Goal: Information Seeking & Learning: Find specific fact

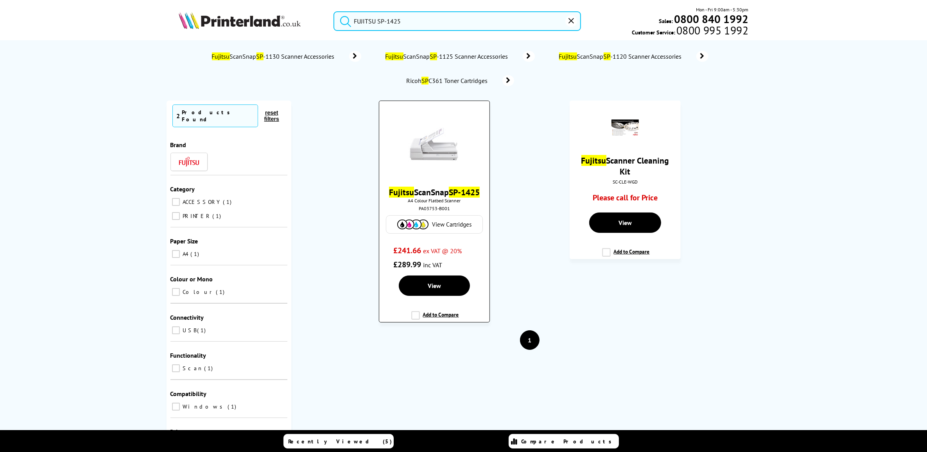
type input "FUJITSU SP-1425"
click at [433, 194] on link "Fujitsu ScanSnap SP-1425" at bounding box center [434, 191] width 91 height 11
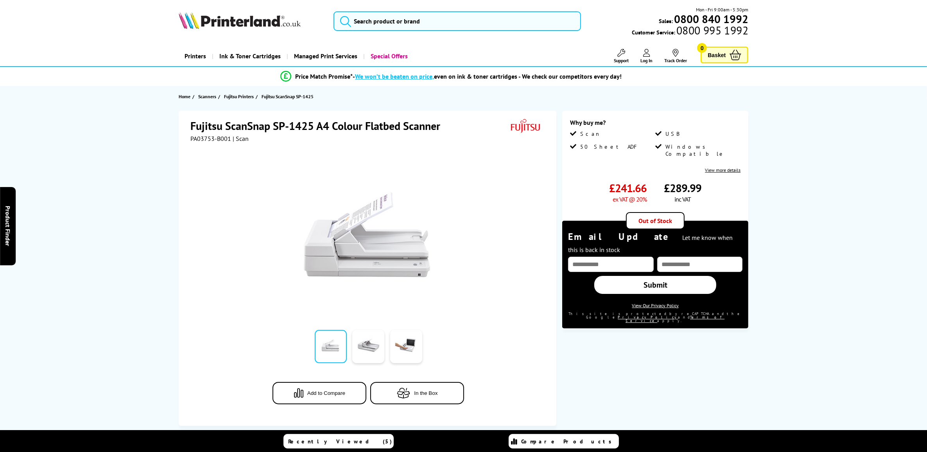
drag, startPoint x: 502, startPoint y: 34, endPoint x: 506, endPoint y: 24, distance: 11.2
click at [502, 34] on div "Mon - Fri 9:00am - 5:30pm Sales: 0800 840 1992 Customer Service: 0800 995 1992" at bounding box center [464, 23] width 626 height 34
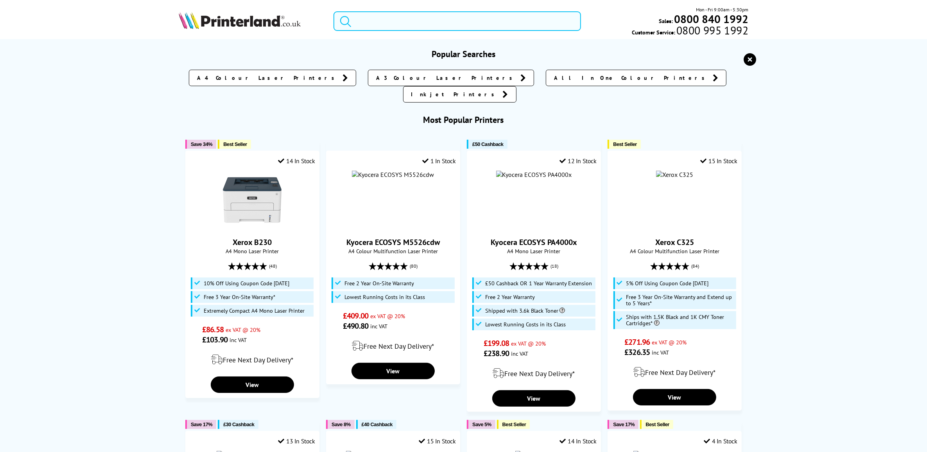
click at [506, 24] on input "search" at bounding box center [456, 21] width 247 height 20
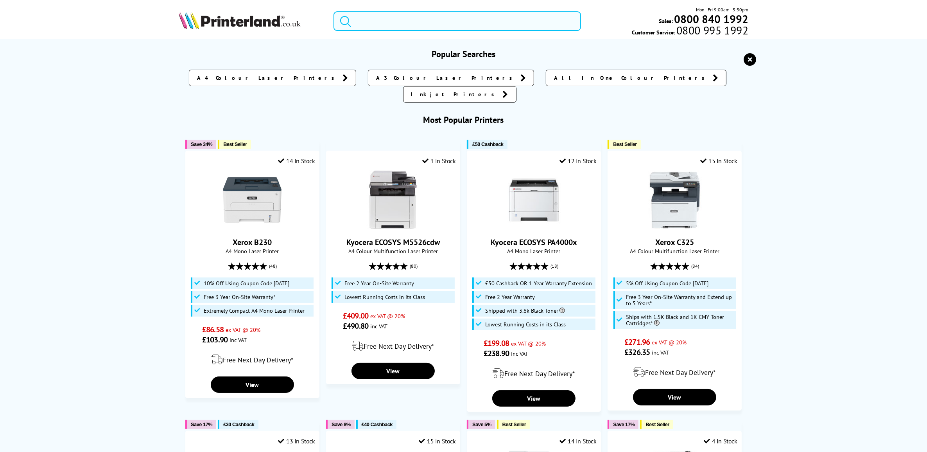
paste input "B11B268401"
type input "B11B268401"
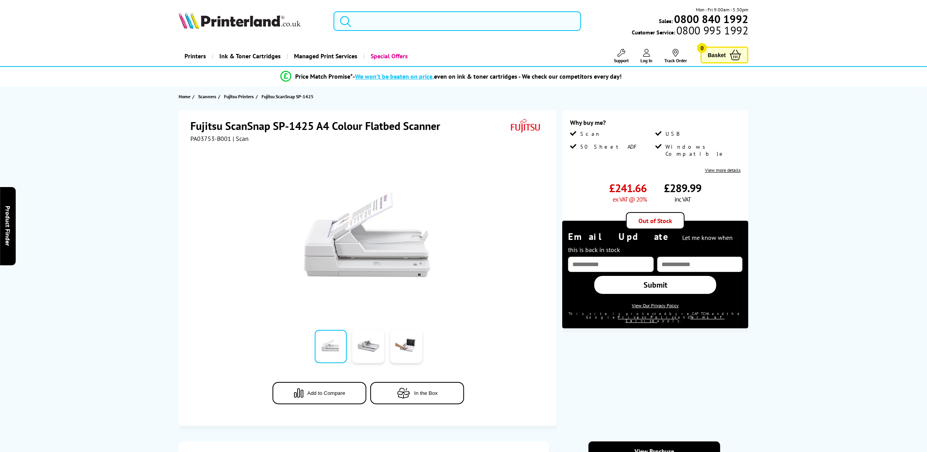
click at [415, 20] on input "search" at bounding box center [456, 21] width 247 height 20
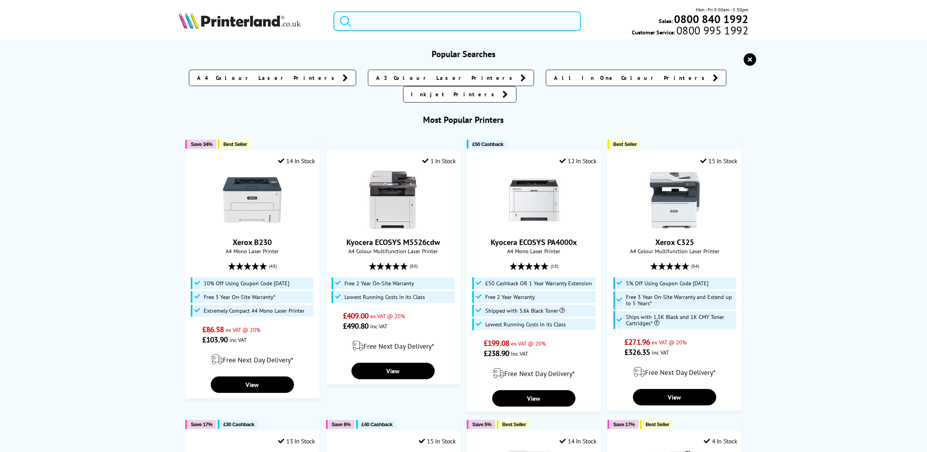
paste input "B11B273401BY"
type input "B11B273401BY"
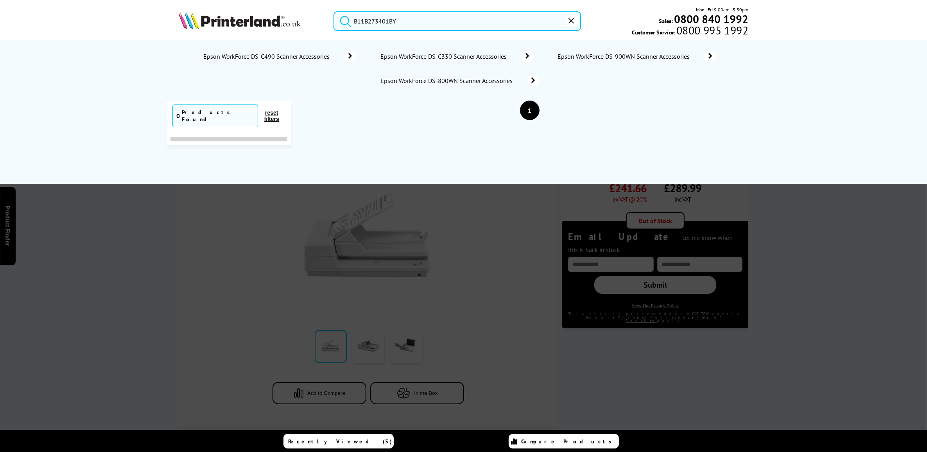
drag, startPoint x: 432, startPoint y: 24, endPoint x: 335, endPoint y: 9, distance: 98.9
click at [335, 9] on div "B11B273401BY Mon - Fri 9:00am - 5:30pm Sales: 0800 840 1992 Customer Service: 0…" at bounding box center [464, 23] width 626 height 34
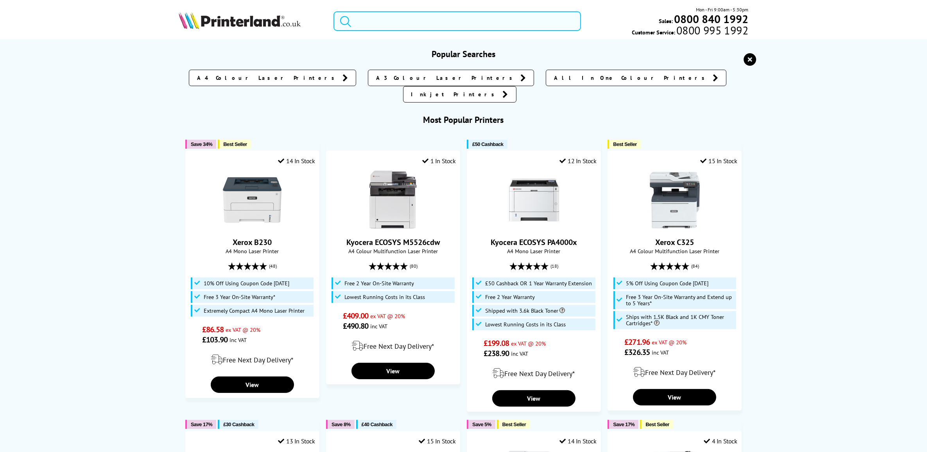
click at [440, 23] on input "search" at bounding box center [456, 21] width 247 height 20
paste input "B11B274401BY"
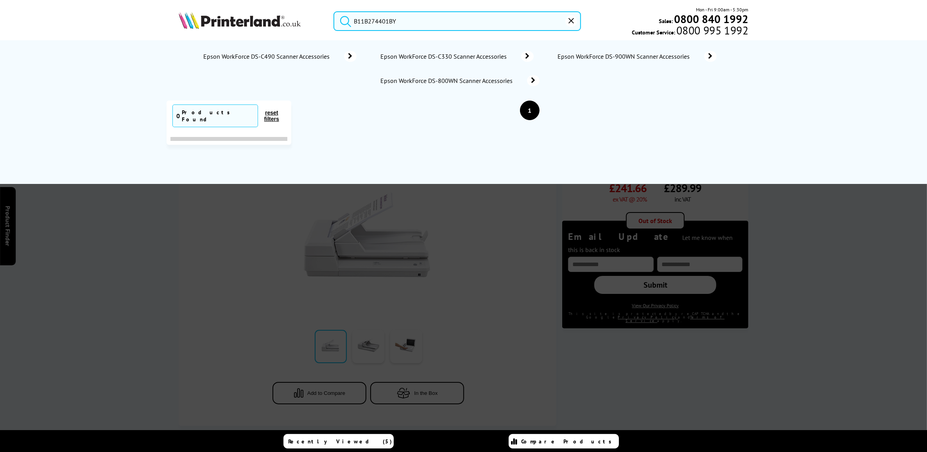
type input "B11B274401BY"
click at [883, 281] on div at bounding box center [463, 275] width 927 height 452
drag, startPoint x: 807, startPoint y: 270, endPoint x: 919, endPoint y: 316, distance: 121.2
click at [807, 270] on div at bounding box center [463, 275] width 927 height 452
drag, startPoint x: 859, startPoint y: 249, endPoint x: 846, endPoint y: 239, distance: 16.4
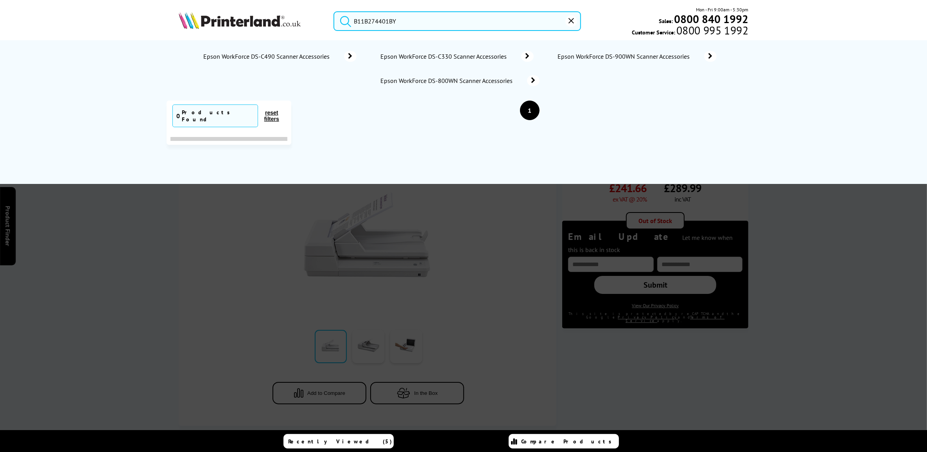
click at [859, 249] on div at bounding box center [463, 275] width 927 height 452
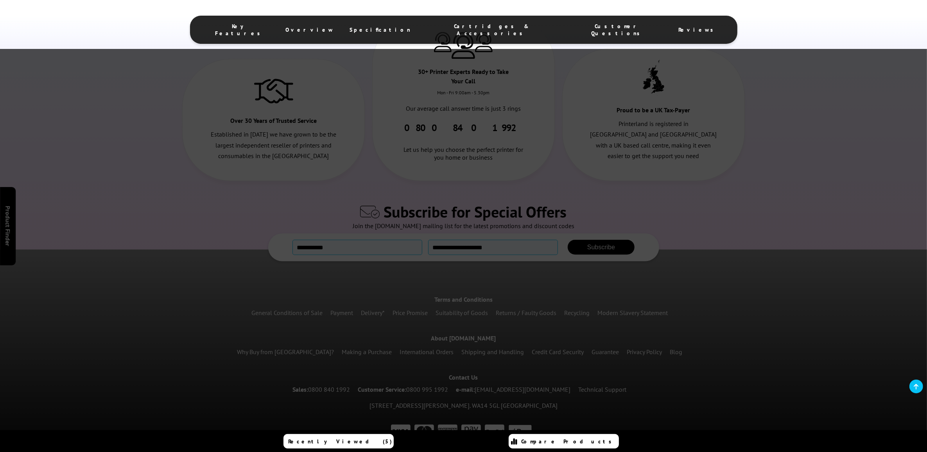
scroll to position [1555, 0]
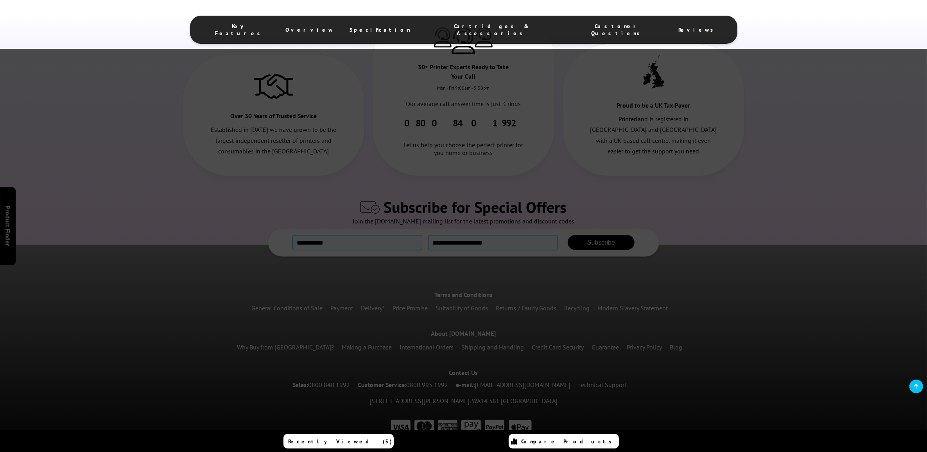
click at [420, 206] on div at bounding box center [463, 275] width 927 height 452
